Goal: Transaction & Acquisition: Purchase product/service

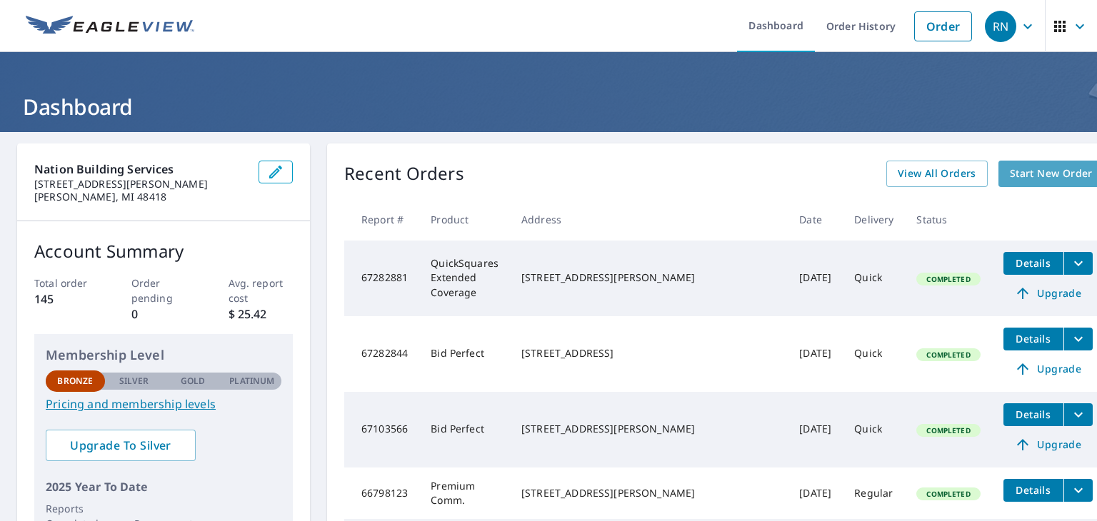
click at [1010, 177] on span "Start New Order" at bounding box center [1051, 174] width 83 height 18
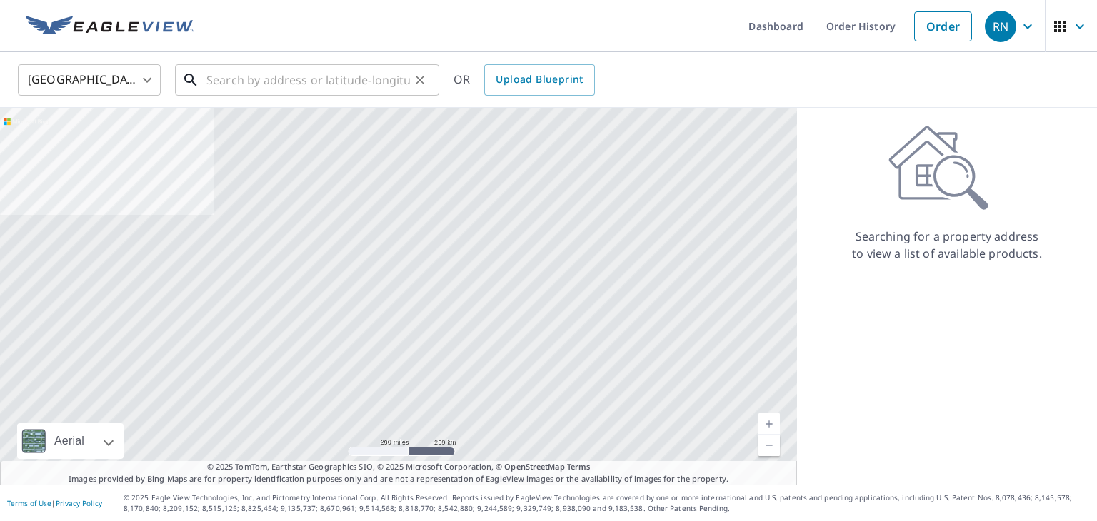
click at [324, 81] on input "text" at bounding box center [308, 80] width 204 height 40
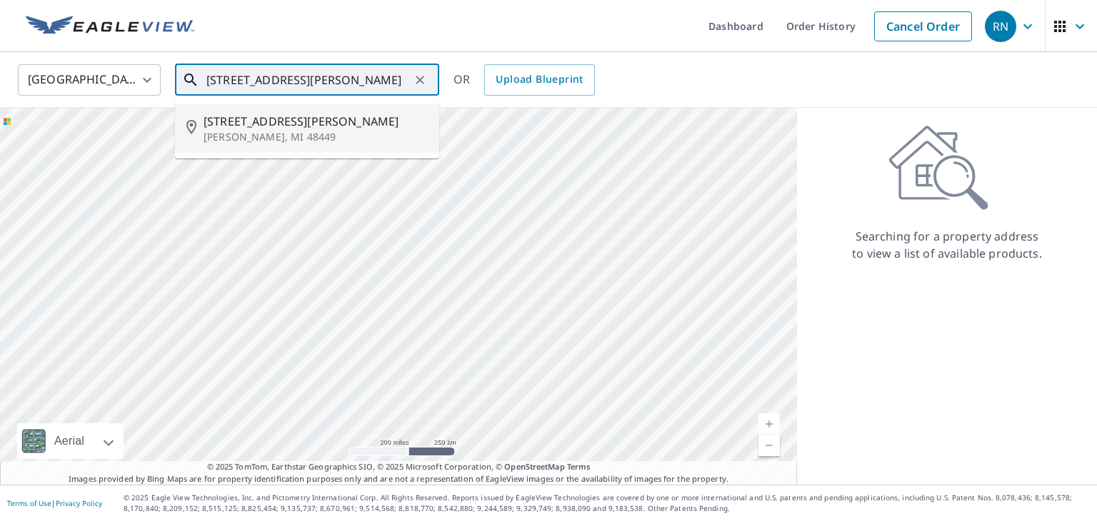
click at [264, 125] on span "[STREET_ADDRESS][PERSON_NAME]" at bounding box center [316, 121] width 224 height 17
type input "[STREET_ADDRESS][PERSON_NAME][PERSON_NAME]"
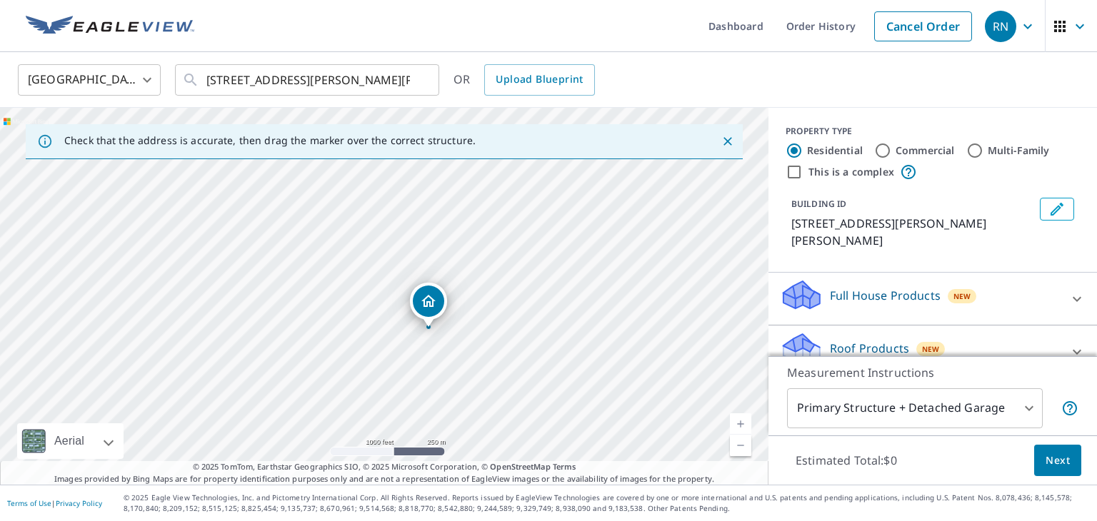
drag, startPoint x: 603, startPoint y: 228, endPoint x: 531, endPoint y: 263, distance: 80.2
click at [531, 263] on div "[STREET_ADDRESS][PERSON_NAME][PERSON_NAME]" at bounding box center [384, 296] width 769 height 377
drag, startPoint x: 467, startPoint y: 316, endPoint x: 573, endPoint y: 281, distance: 111.1
click at [579, 275] on div "[STREET_ADDRESS][PERSON_NAME][PERSON_NAME]" at bounding box center [384, 296] width 769 height 377
drag, startPoint x: 446, startPoint y: 315, endPoint x: 546, endPoint y: 356, distance: 108.6
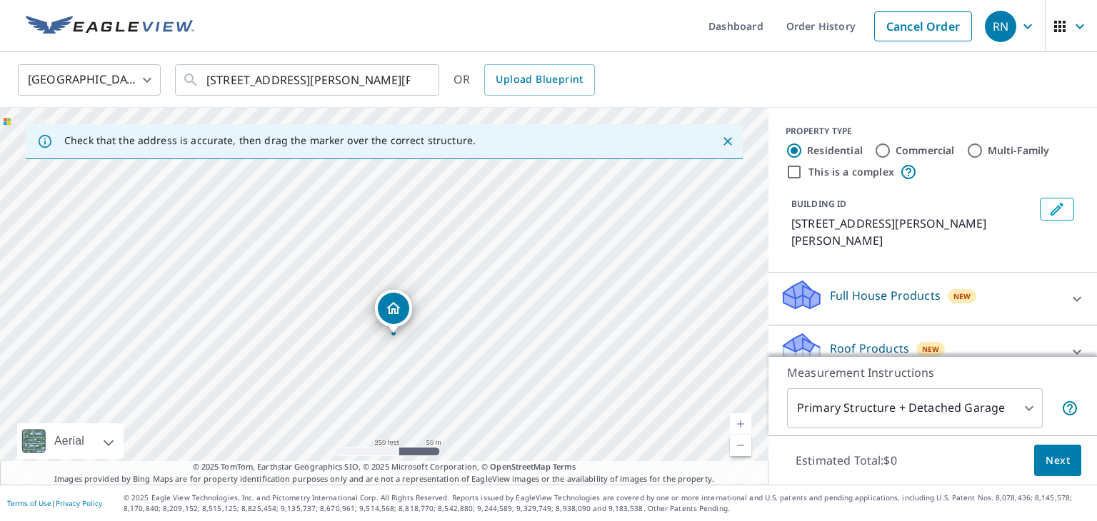
click at [546, 356] on div "[STREET_ADDRESS][PERSON_NAME][PERSON_NAME]" at bounding box center [384, 296] width 769 height 377
drag, startPoint x: 436, startPoint y: 336, endPoint x: 624, endPoint y: 334, distance: 187.9
click at [624, 334] on div "[STREET_ADDRESS][PERSON_NAME][PERSON_NAME]" at bounding box center [384, 296] width 769 height 377
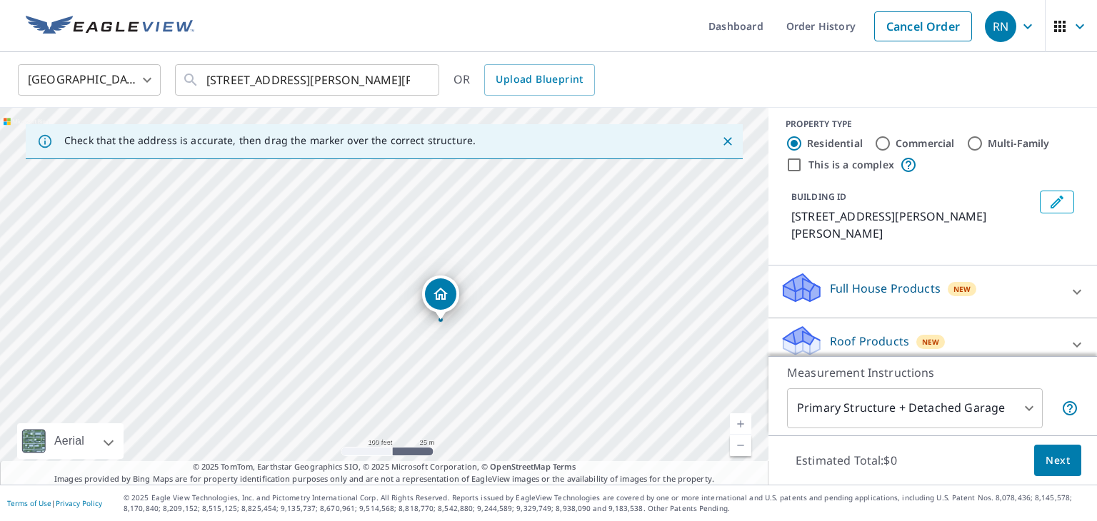
click at [972, 324] on div "Roof Products New" at bounding box center [920, 344] width 280 height 41
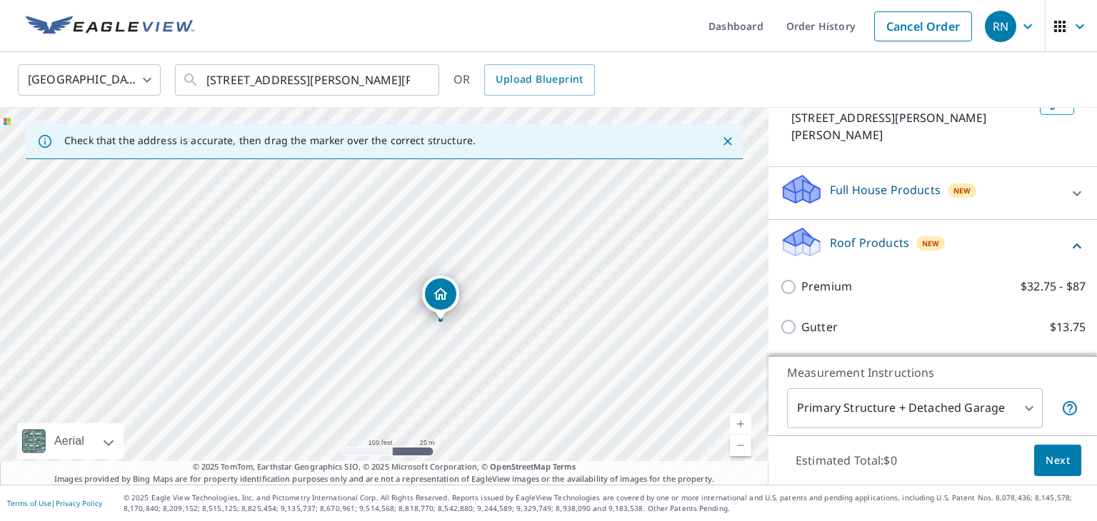
scroll to position [126, 0]
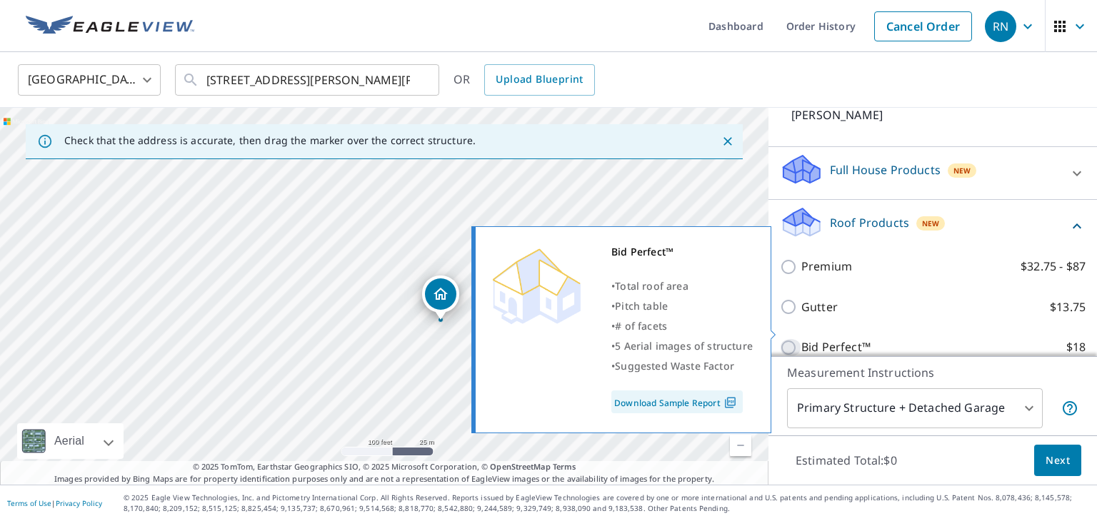
click at [792, 339] on input "Bid Perfect™ $18" at bounding box center [790, 347] width 21 height 17
checkbox input "true"
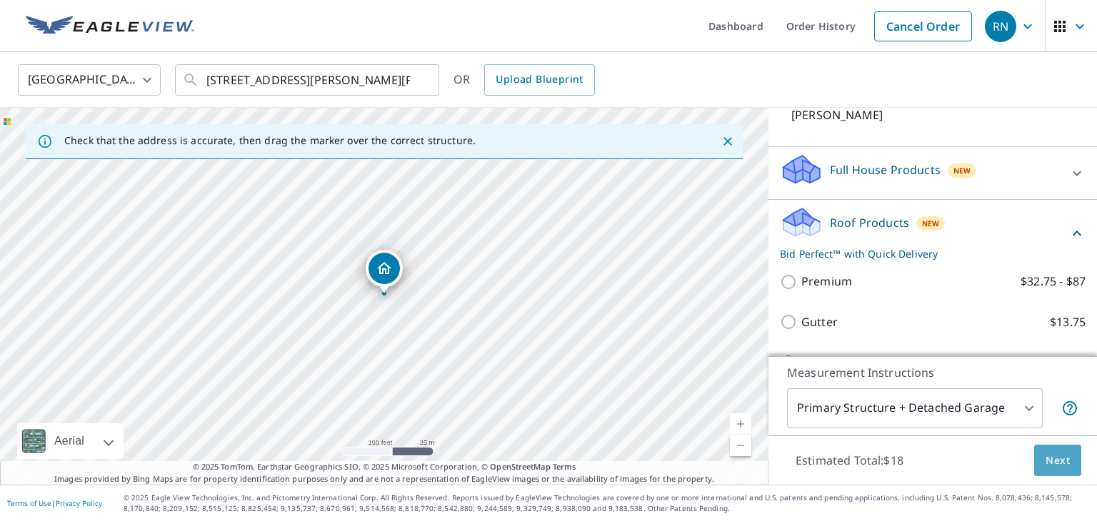
click at [1050, 466] on span "Next" at bounding box center [1058, 461] width 24 height 18
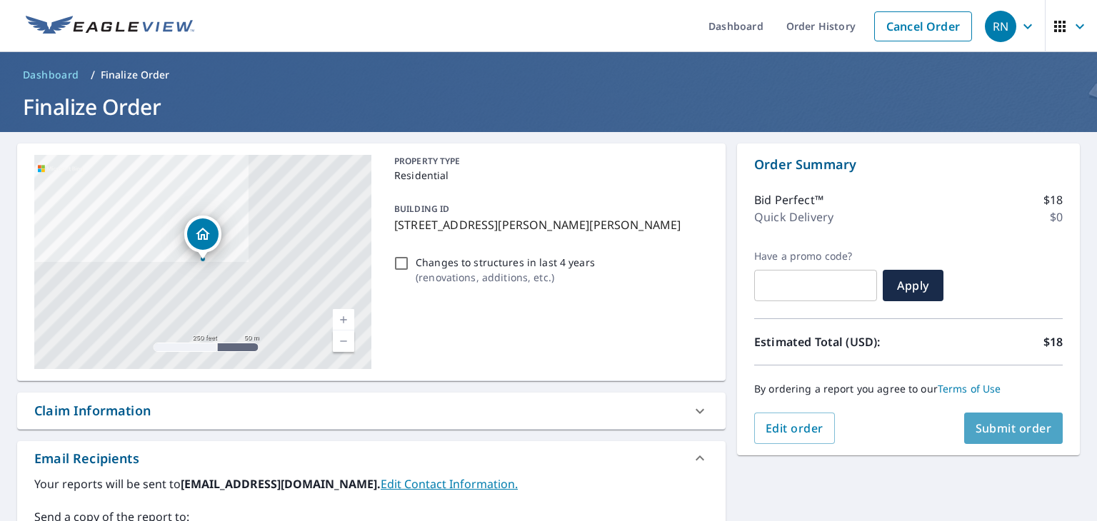
click at [1026, 426] on span "Submit order" at bounding box center [1014, 429] width 76 height 16
